Goal: Task Accomplishment & Management: Use online tool/utility

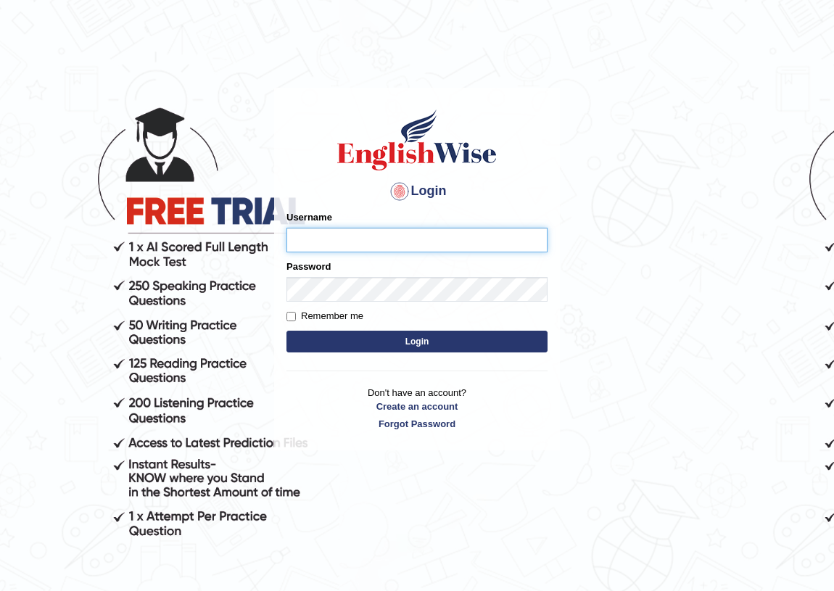
click at [355, 239] on input "Username" at bounding box center [416, 240] width 261 height 25
type input "Joanc_parramatta"
click at [415, 341] on button "Login" at bounding box center [416, 342] width 261 height 22
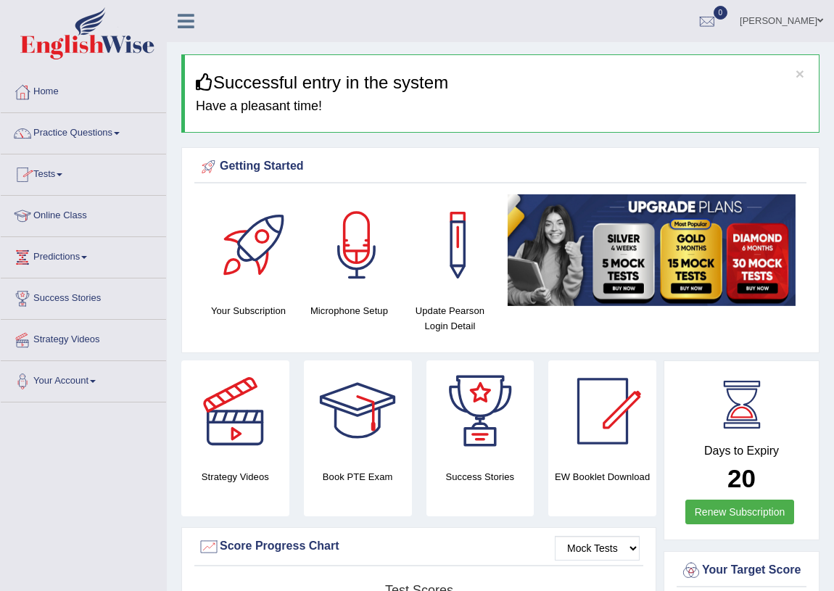
click at [60, 173] on link "Tests" at bounding box center [83, 172] width 165 height 36
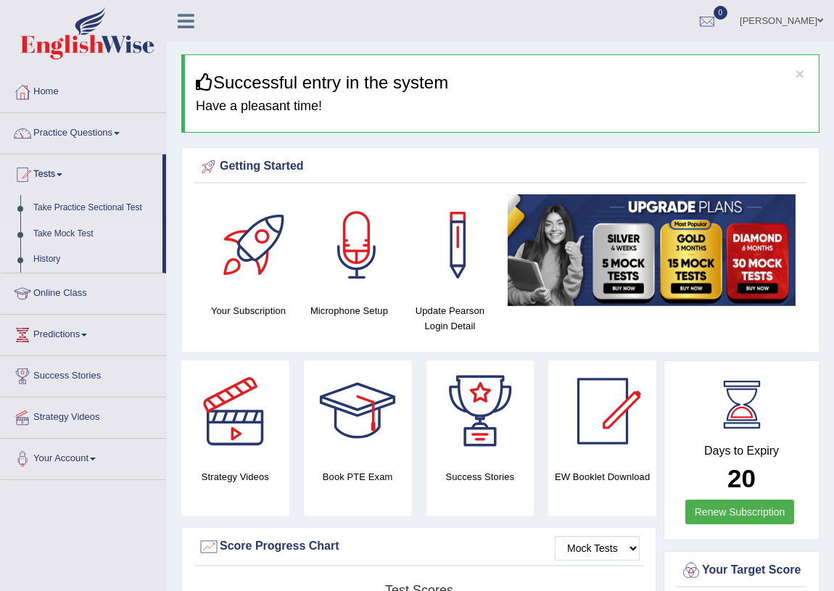
click at [58, 230] on link "Take Mock Test" at bounding box center [95, 234] width 136 height 26
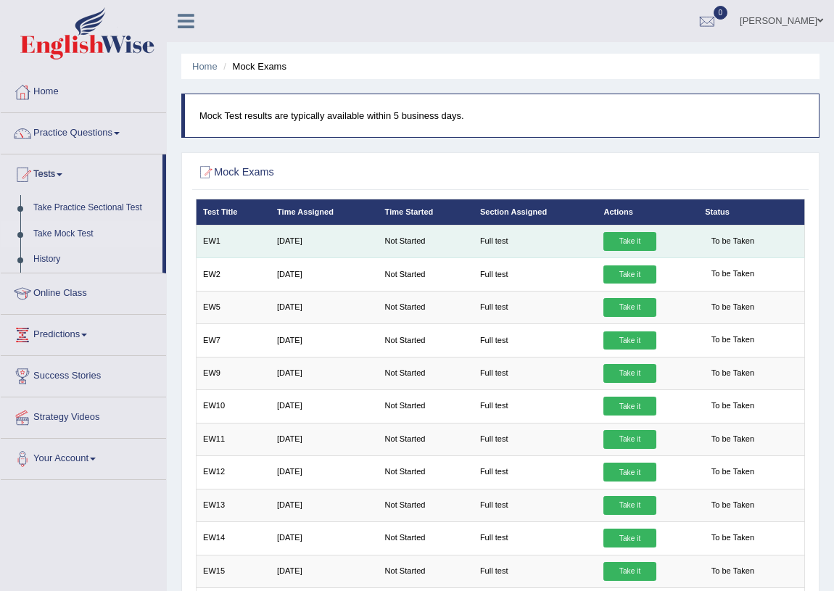
click at [629, 249] on link "Take it" at bounding box center [629, 241] width 52 height 19
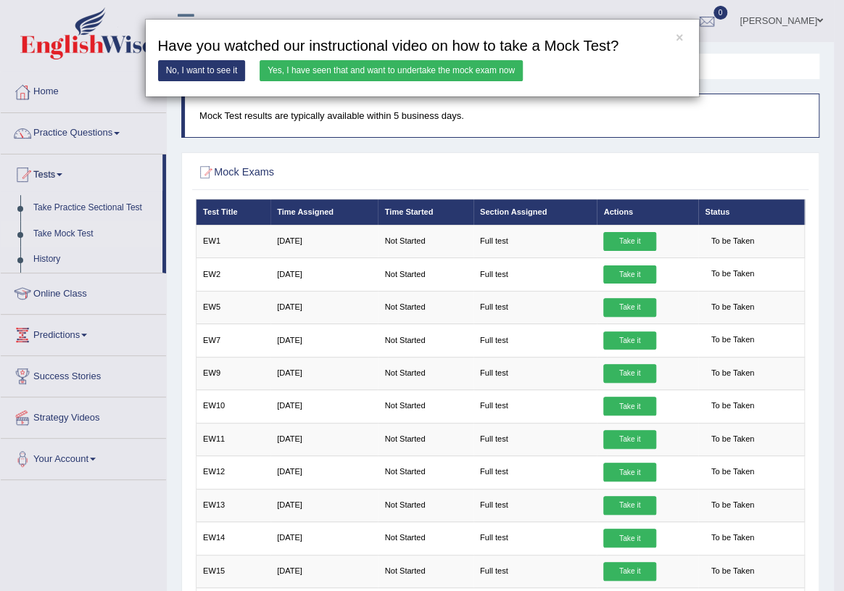
click at [345, 67] on link "Yes, I have seen that and want to undertake the mock exam now" at bounding box center [391, 70] width 263 height 21
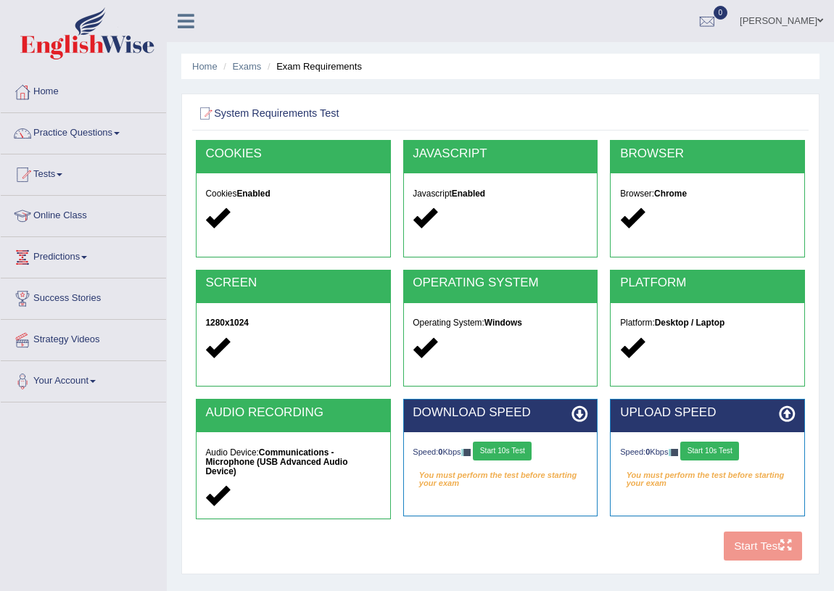
click at [758, 549] on div "COOKIES Cookies Enabled JAVASCRIPT Javascript Enabled BROWSER Browser: Chrome S…" at bounding box center [500, 353] width 616 height 427
click at [757, 544] on div "COOKIES Cookies Enabled JAVASCRIPT Javascript Enabled BROWSER Browser: Chrome S…" at bounding box center [500, 353] width 616 height 427
click at [758, 544] on div "COOKIES Cookies Enabled JAVASCRIPT Javascript Enabled BROWSER Browser: Chrome S…" at bounding box center [500, 353] width 616 height 427
click at [232, 231] on div "Cookies Enabled" at bounding box center [294, 206] width 194 height 67
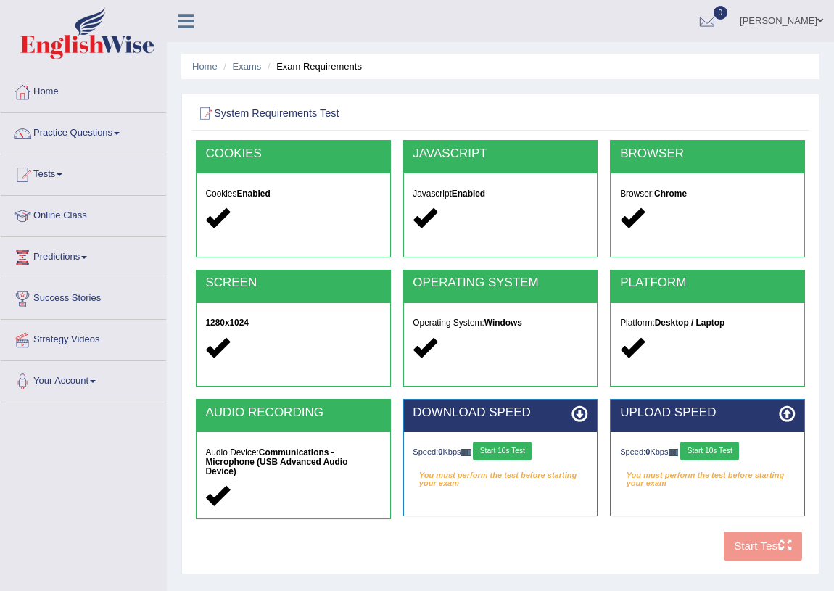
click at [442, 222] on div at bounding box center [500, 217] width 175 height 27
click at [500, 450] on button "Start 10s Test" at bounding box center [502, 451] width 59 height 19
click at [507, 449] on button "Start 10s Test" at bounding box center [516, 451] width 59 height 19
click at [529, 451] on button "Start 10s Test" at bounding box center [520, 451] width 59 height 19
click at [676, 449] on img at bounding box center [674, 452] width 10 height 7
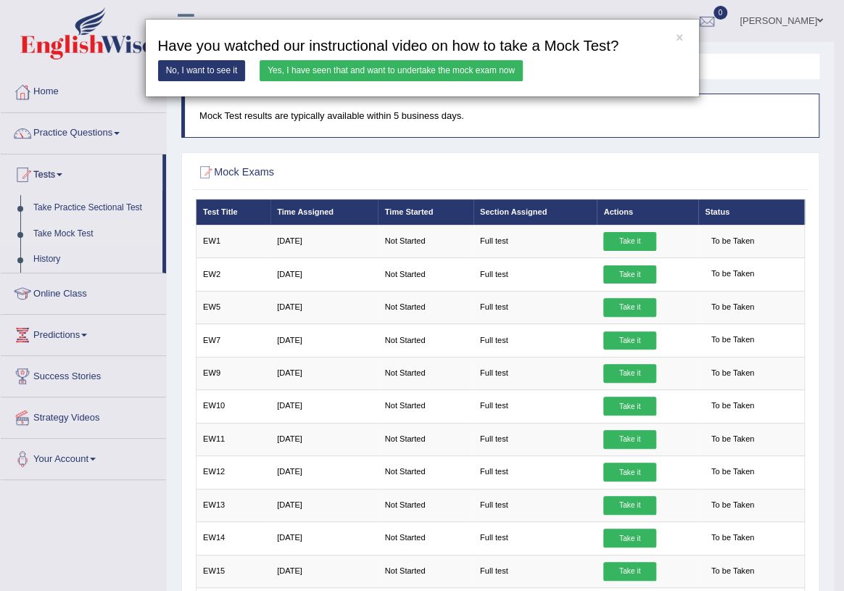
click at [201, 74] on link "No, I want to see it" at bounding box center [202, 70] width 88 height 21
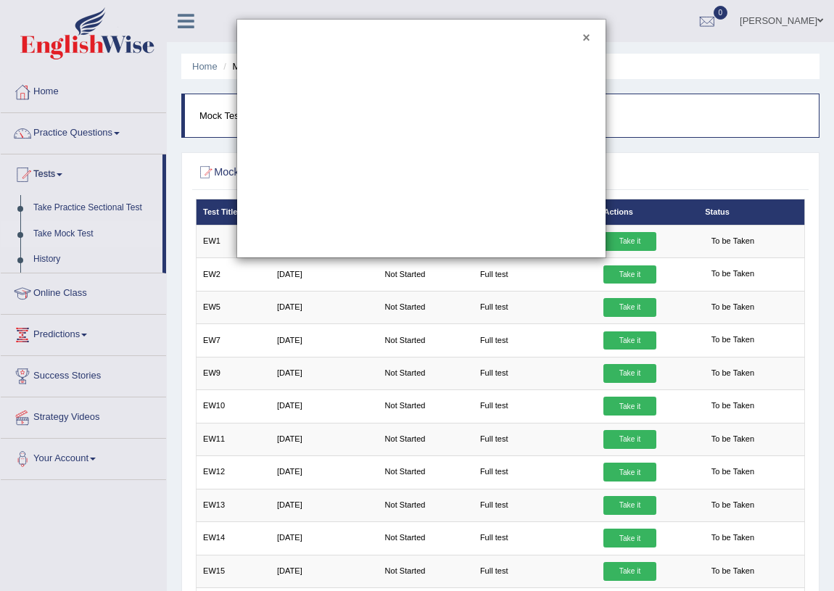
click at [585, 33] on button "×" at bounding box center [585, 38] width 7 height 13
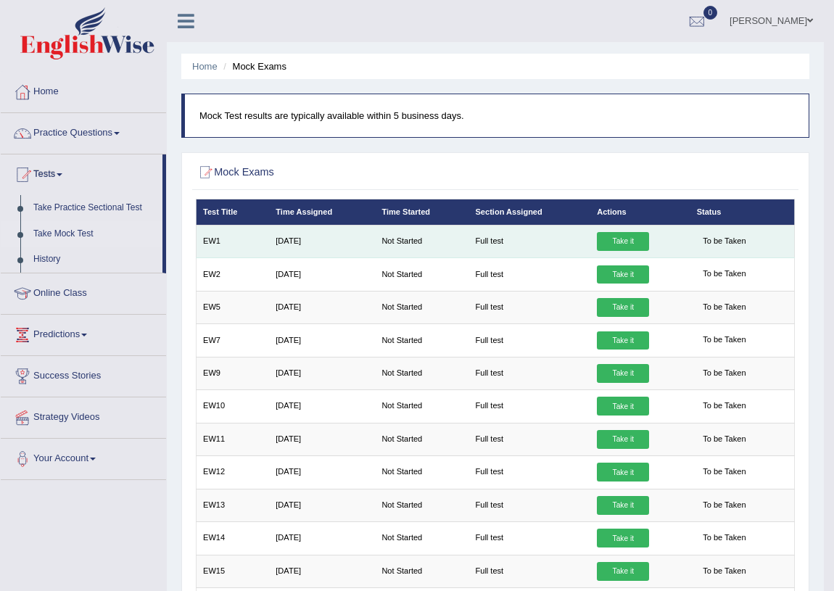
click at [616, 239] on link "Take it" at bounding box center [623, 241] width 52 height 19
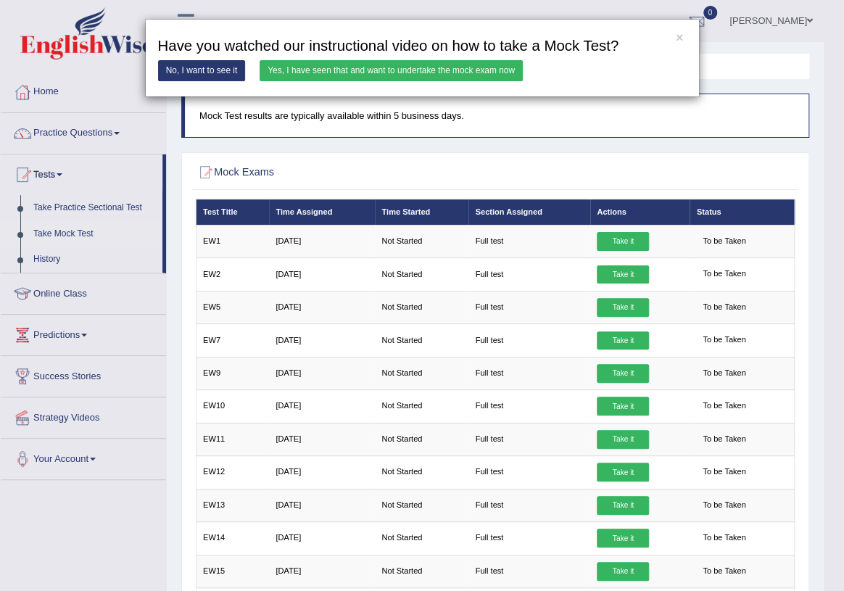
click at [201, 70] on link "No, I want to see it" at bounding box center [202, 70] width 88 height 21
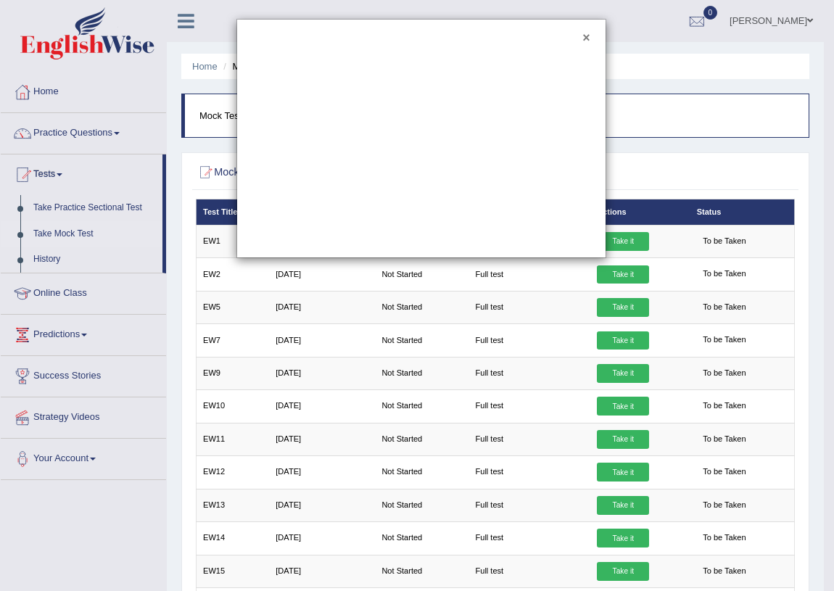
click at [589, 31] on div "×" at bounding box center [421, 138] width 370 height 239
click at [590, 36] on button "×" at bounding box center [585, 38] width 7 height 13
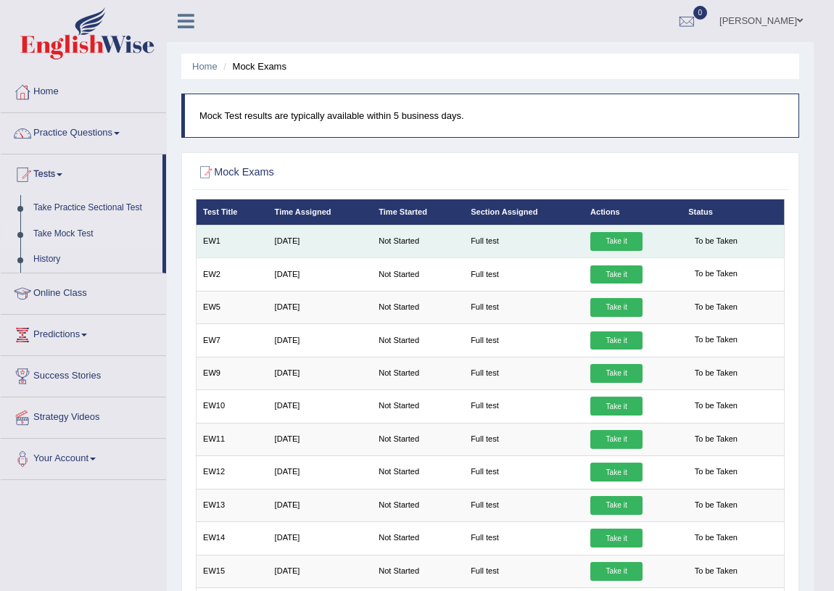
click at [609, 241] on link "Take it" at bounding box center [616, 241] width 52 height 19
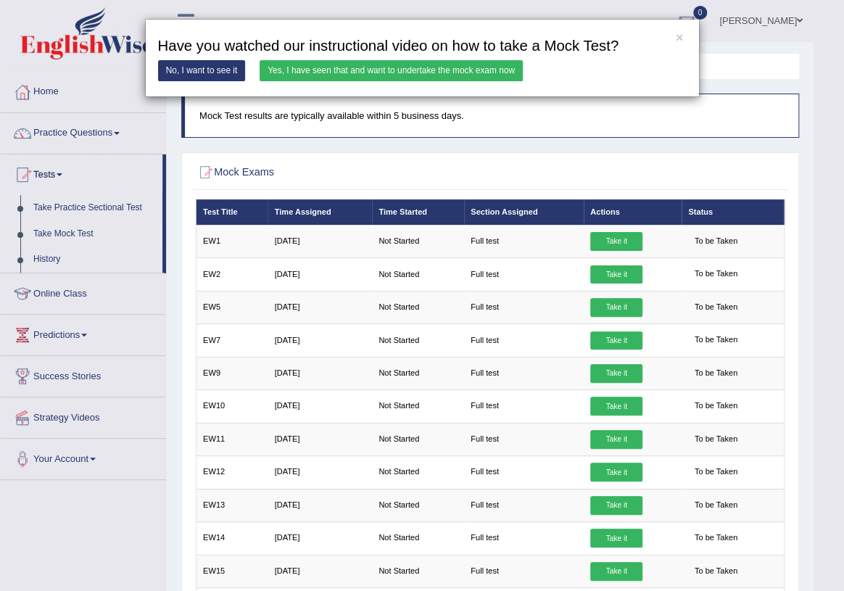
click at [378, 65] on link "Yes, I have seen that and want to undertake the mock exam now" at bounding box center [391, 70] width 263 height 21
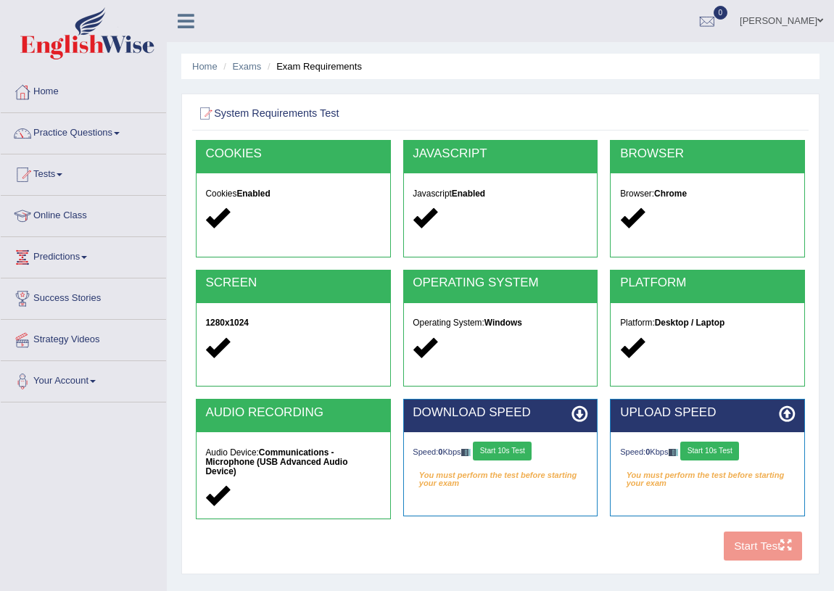
click at [505, 450] on button "Start 10s Test" at bounding box center [502, 451] width 59 height 19
click at [579, 409] on icon at bounding box center [579, 414] width 17 height 17
click at [489, 470] on div "Your connection speed is fine!" at bounding box center [500, 475] width 175 height 19
drag, startPoint x: 518, startPoint y: 450, endPoint x: 506, endPoint y: 450, distance: 12.3
click at [518, 450] on button "Start 10s Test" at bounding box center [520, 451] width 59 height 19
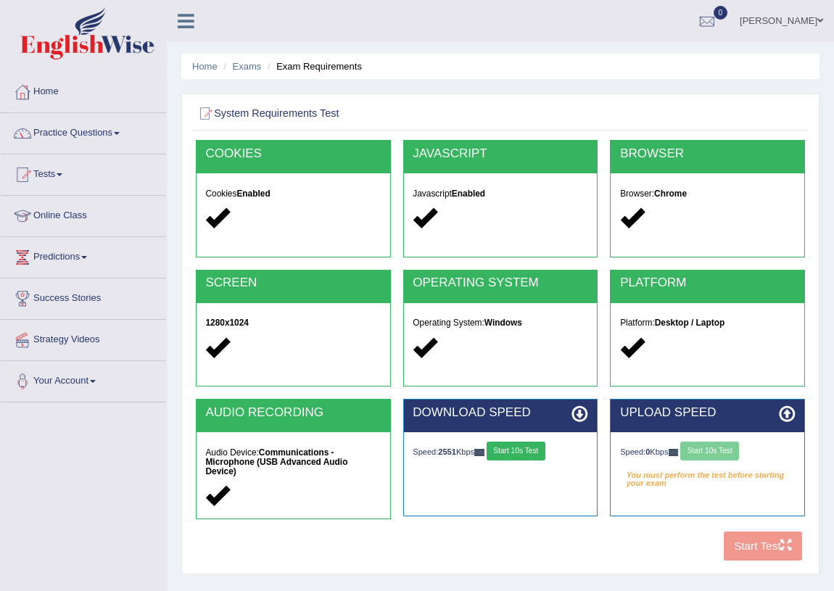
click at [484, 450] on img at bounding box center [479, 452] width 10 height 7
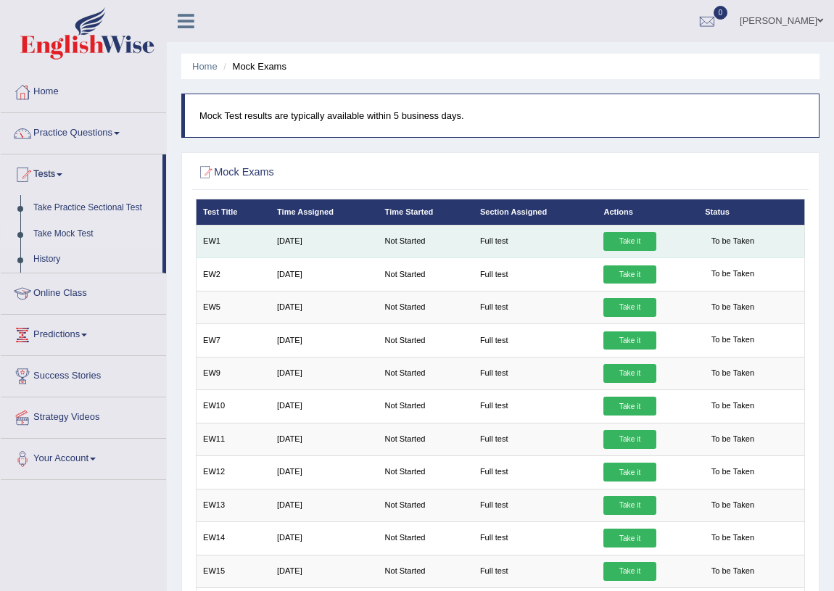
click at [612, 239] on link "Take it" at bounding box center [629, 241] width 52 height 19
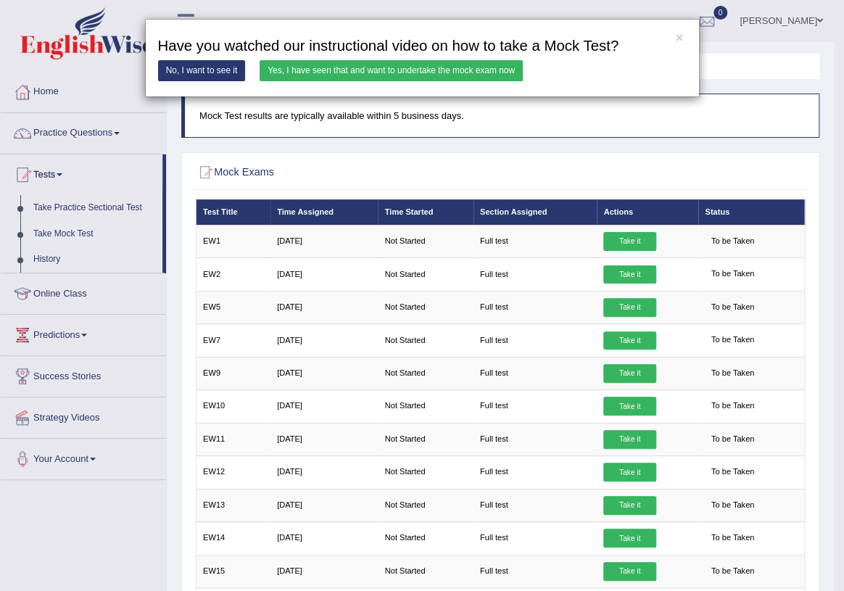
click at [212, 68] on link "No, I want to see it" at bounding box center [202, 70] width 88 height 21
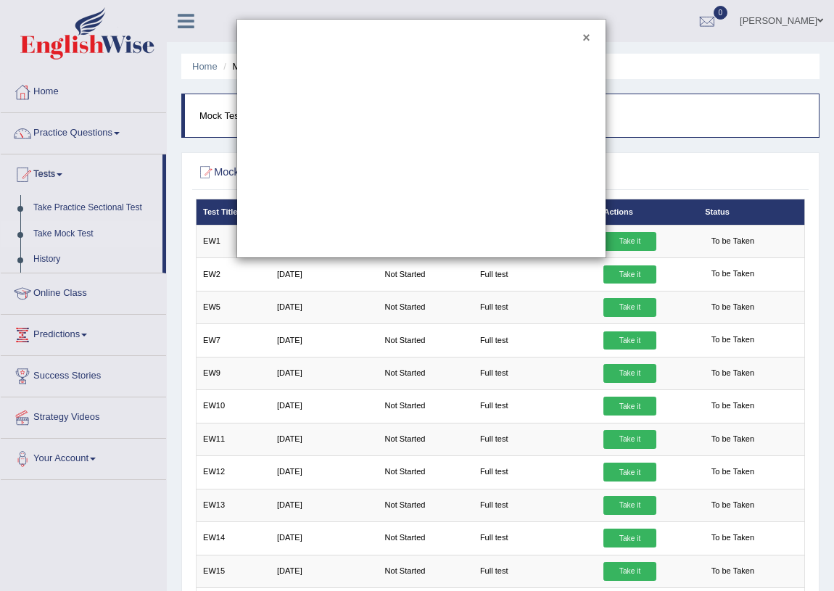
click at [586, 33] on button "×" at bounding box center [585, 38] width 7 height 13
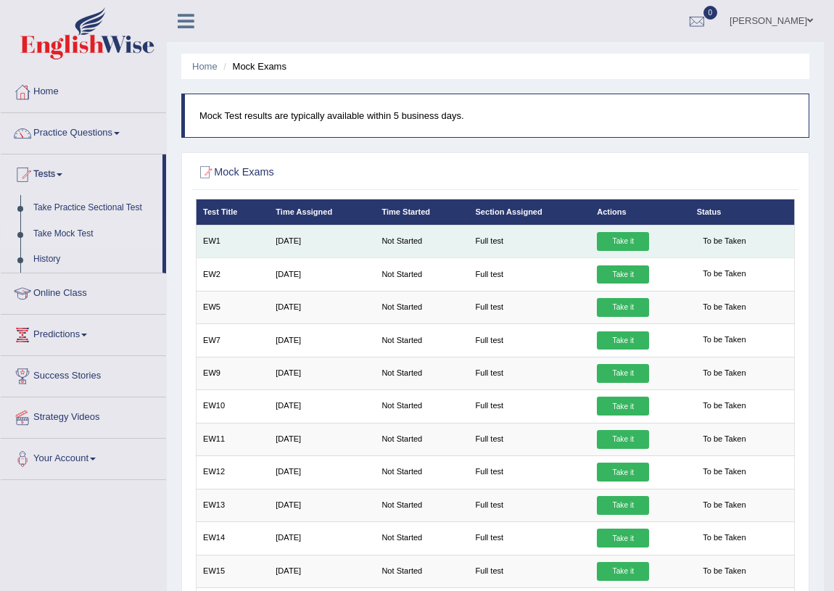
click at [626, 236] on link "Take it" at bounding box center [623, 241] width 52 height 19
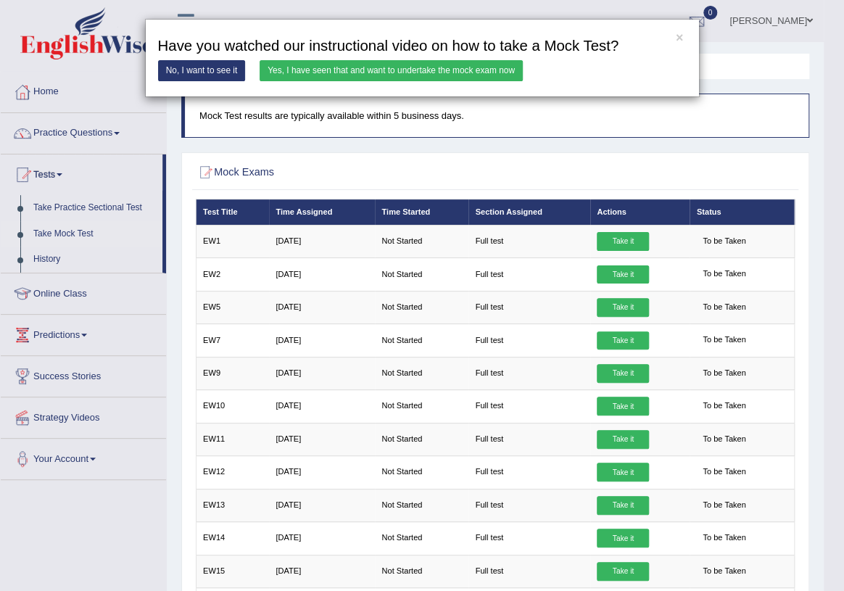
click at [389, 73] on link "Yes, I have seen that and want to undertake the mock exam now" at bounding box center [391, 70] width 263 height 21
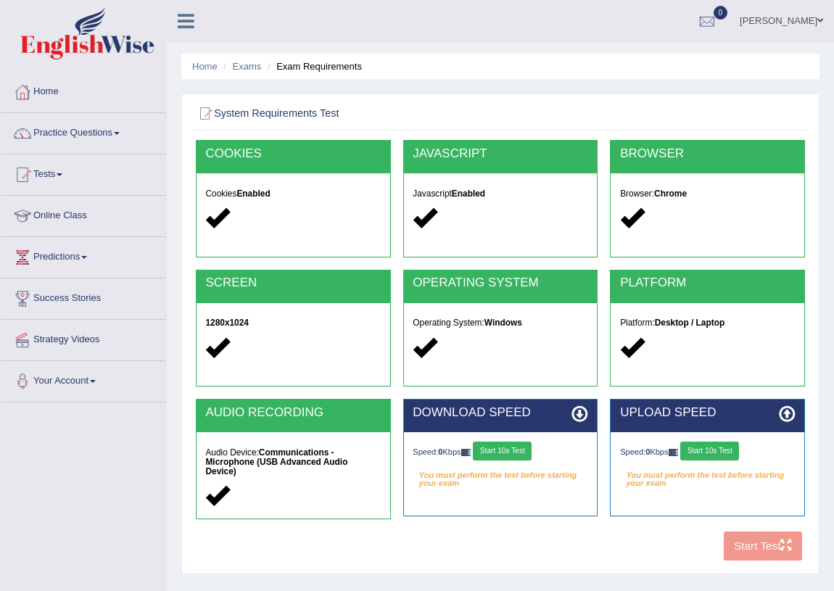
scroll to position [131, 0]
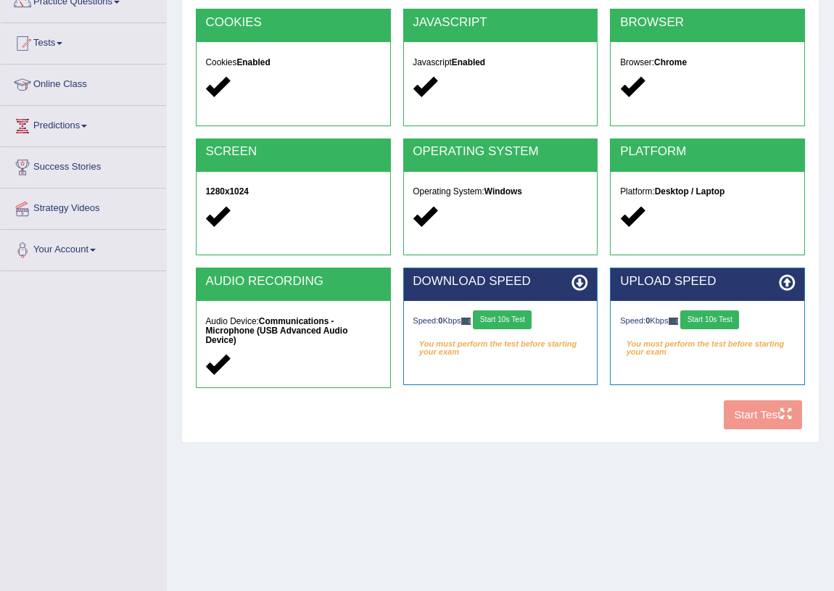
click at [508, 319] on button "Start 10s Test" at bounding box center [502, 319] width 59 height 19
click at [513, 317] on button "Start 10s Test" at bounding box center [520, 319] width 59 height 19
click at [513, 316] on button "Start 10s Test" at bounding box center [516, 319] width 59 height 19
click at [581, 283] on icon at bounding box center [579, 283] width 17 height 17
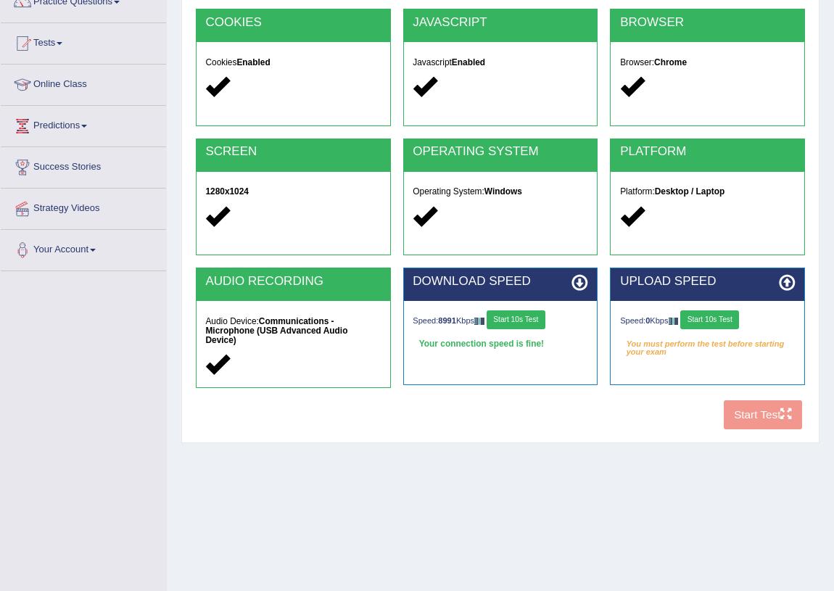
click at [462, 316] on div "Speed: 8991 Kbps Start 10s Test" at bounding box center [500, 321] width 175 height 22
click at [526, 313] on button "Start 10s Test" at bounding box center [516, 319] width 59 height 19
drag, startPoint x: 274, startPoint y: 316, endPoint x: 260, endPoint y: 305, distance: 18.0
click at [270, 316] on strong "Communications - Microphone (USB Advanced Audio Device)" at bounding box center [276, 330] width 142 height 29
click at [264, 276] on h2 "AUDIO RECORDING" at bounding box center [292, 282] width 175 height 14
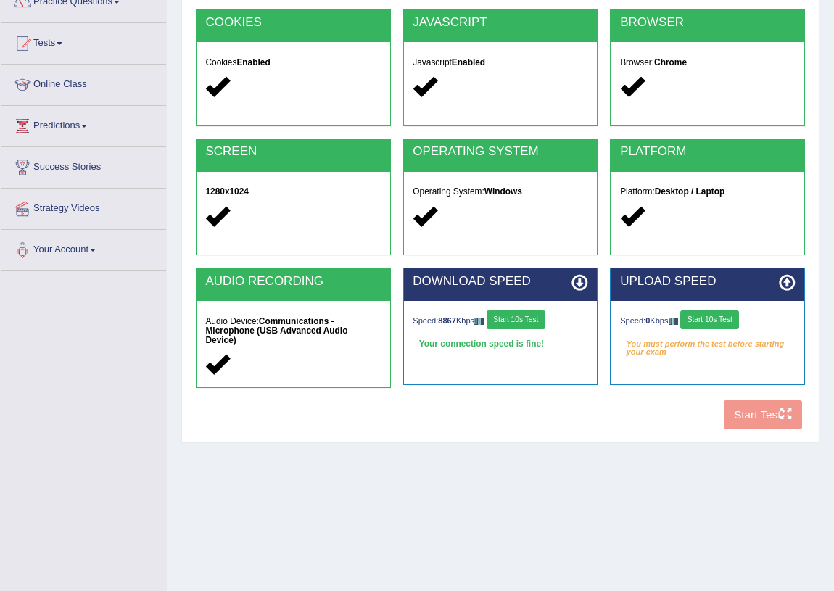
click at [223, 328] on strong "Communications - Microphone (USB Advanced Audio Device)" at bounding box center [276, 330] width 142 height 29
drag, startPoint x: 229, startPoint y: 332, endPoint x: 265, endPoint y: 352, distance: 41.6
click at [262, 354] on div at bounding box center [292, 364] width 175 height 27
click at [293, 328] on strong "Communications - Microphone (USB Advanced Audio Device)" at bounding box center [276, 330] width 142 height 29
click at [531, 321] on button "Start 10s Test" at bounding box center [516, 319] width 59 height 19
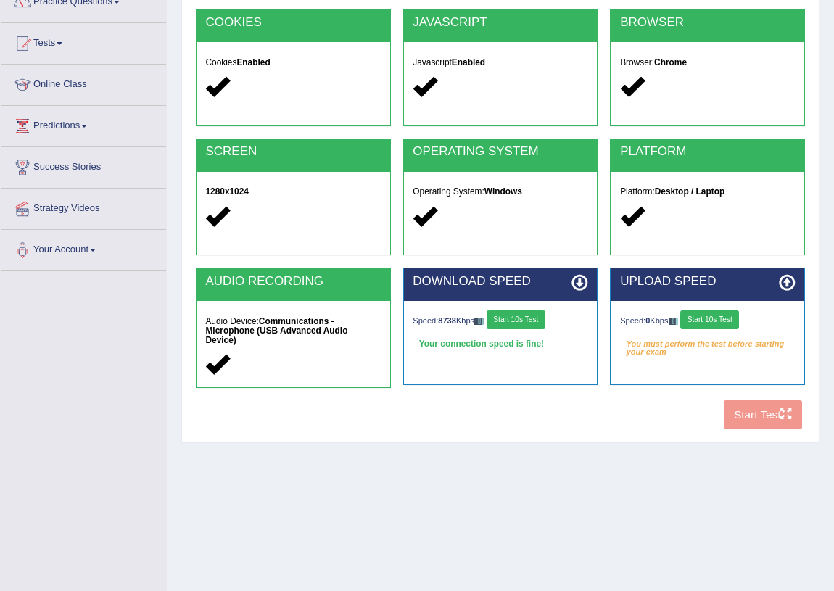
click at [703, 318] on button "Start 10s Test" at bounding box center [709, 319] width 59 height 19
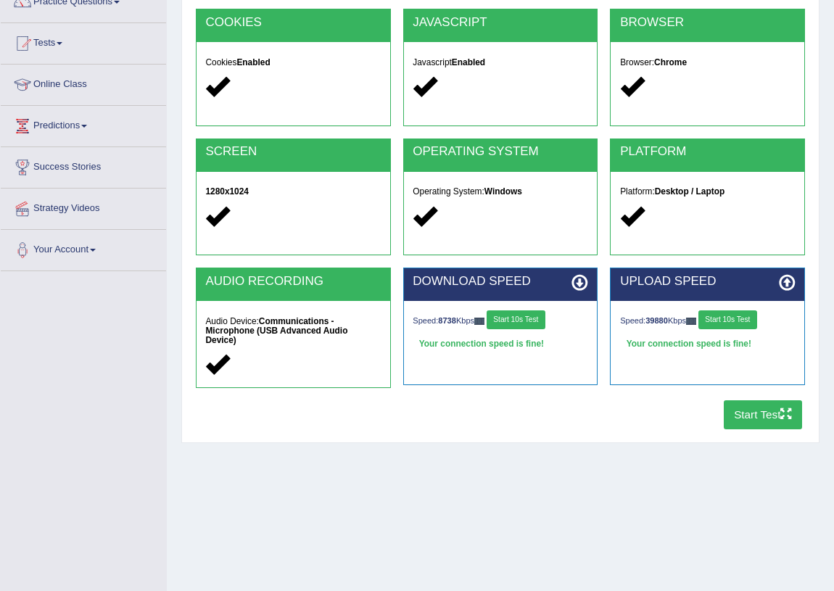
click at [746, 408] on button "Start Test" at bounding box center [763, 414] width 79 height 28
drag, startPoint x: 491, startPoint y: 315, endPoint x: 502, endPoint y: 325, distance: 15.4
click at [495, 319] on div "Speed: 8738 Kbps Start 10s Test" at bounding box center [500, 321] width 175 height 22
click at [520, 314] on button "Start 10s Test" at bounding box center [516, 319] width 59 height 19
click at [570, 281] on h2 "DOWNLOAD SPEED" at bounding box center [500, 282] width 175 height 14
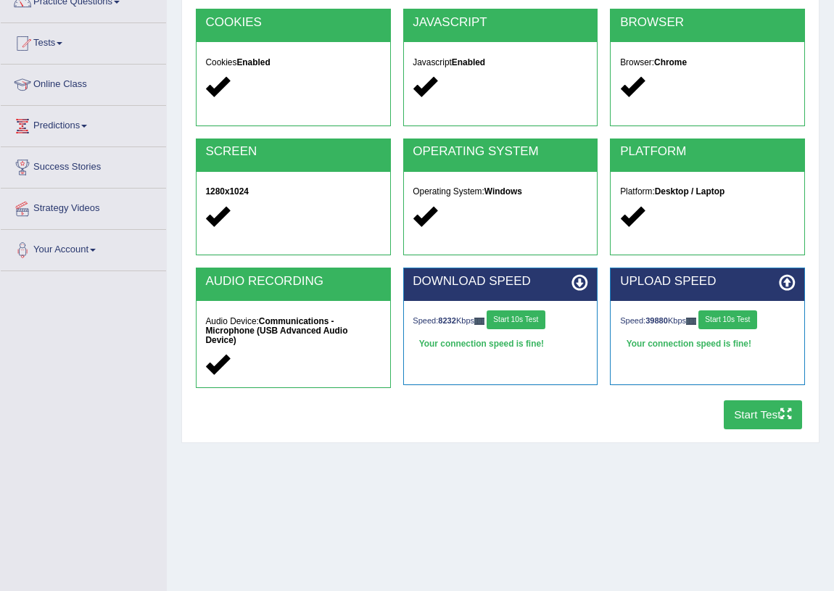
click at [763, 400] on button "Start Test" at bounding box center [763, 414] width 79 height 28
